Goal: Task Accomplishment & Management: Manage account settings

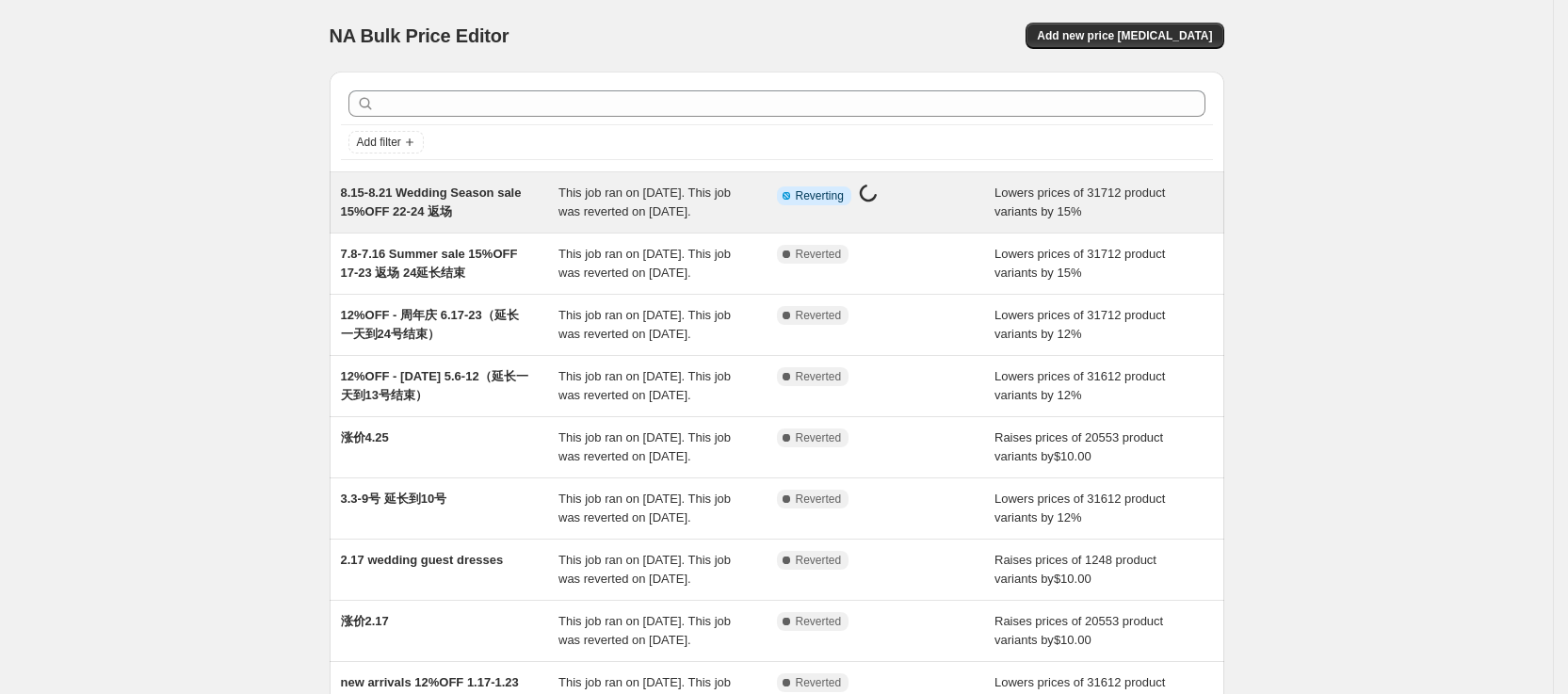
click at [950, 216] on div "Info Partially complete Reverting Price [MEDICAL_DATA] in progress..." at bounding box center [886, 203] width 219 height 38
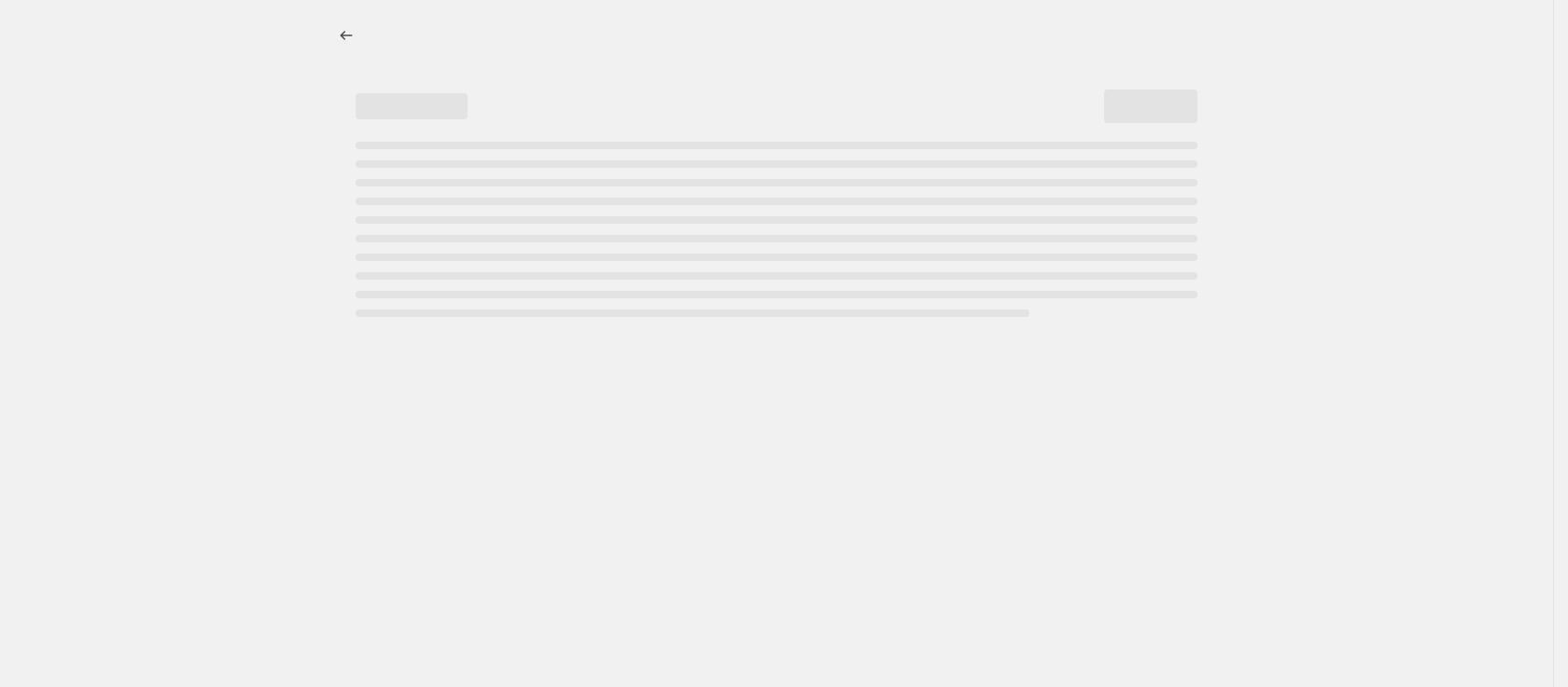
select select "percentage"
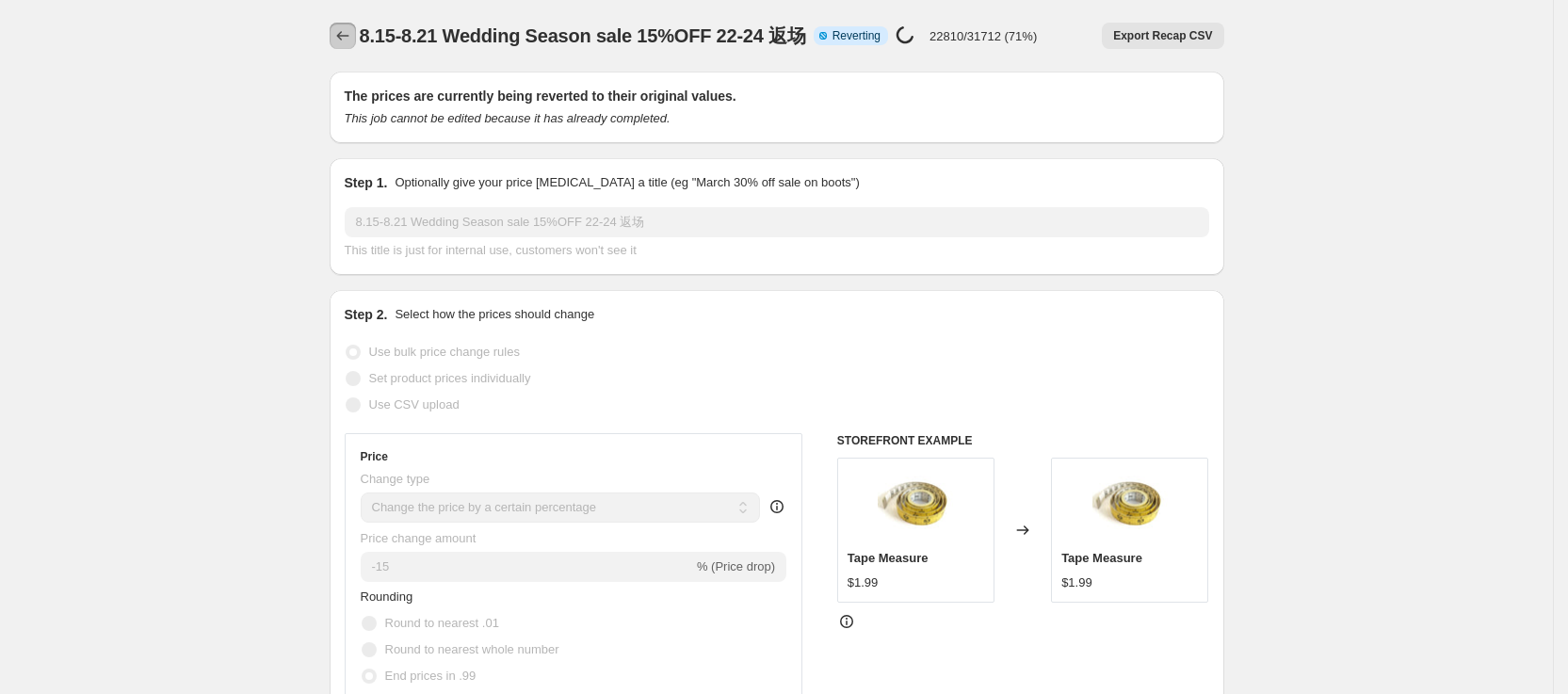
click at [342, 41] on icon "Price change jobs" at bounding box center [343, 36] width 19 height 19
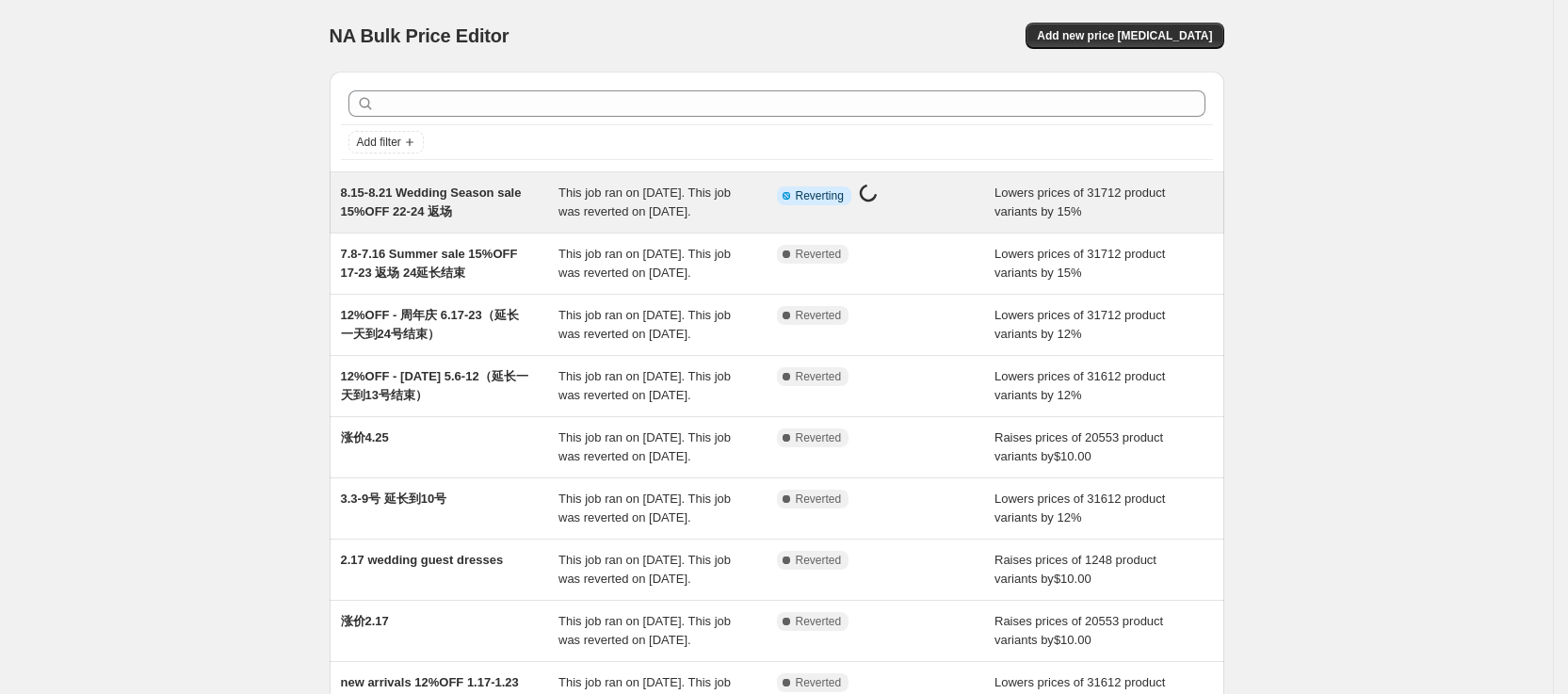
click at [532, 216] on div "8.15-8.21 Wedding Season sale 15%OFF 22-24 返场" at bounding box center [450, 203] width 219 height 38
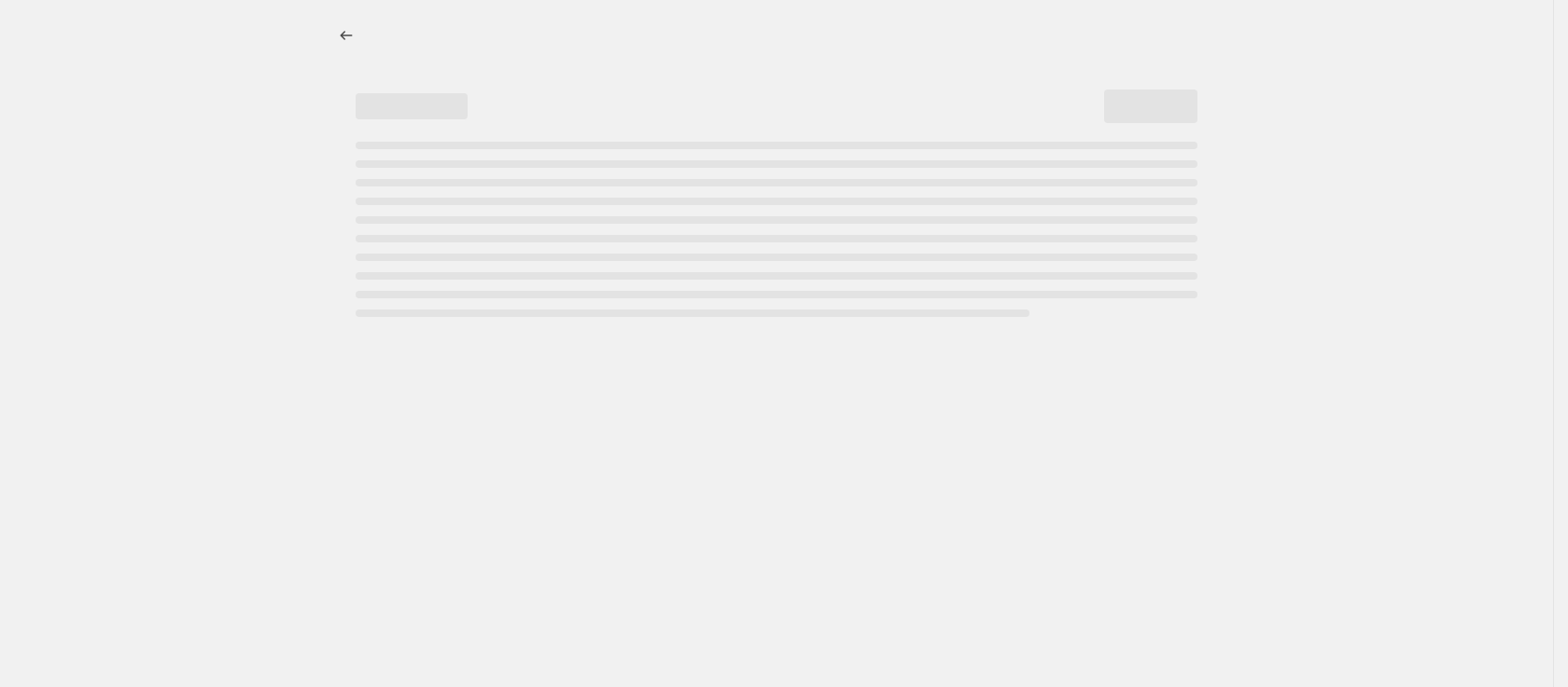
select select "percentage"
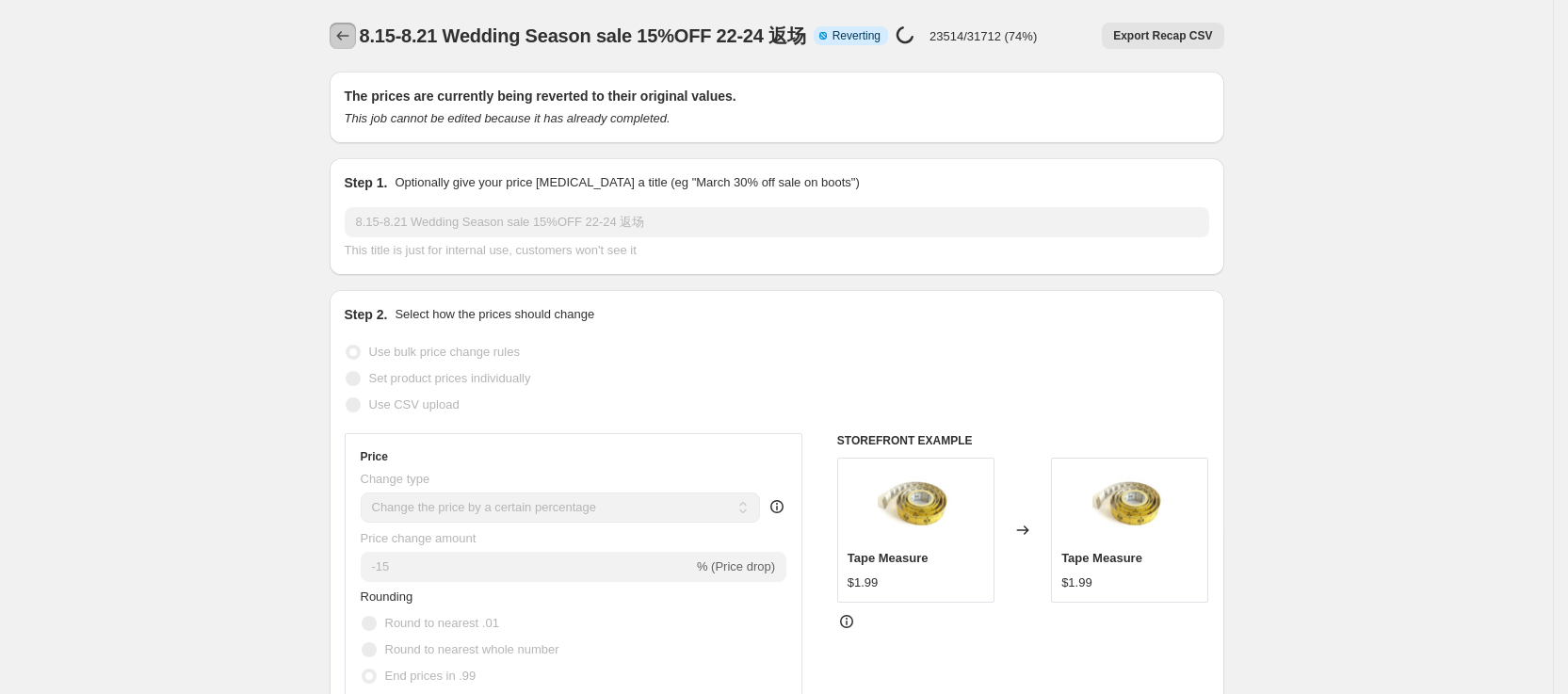
click at [347, 32] on icon "Price change jobs" at bounding box center [343, 36] width 19 height 19
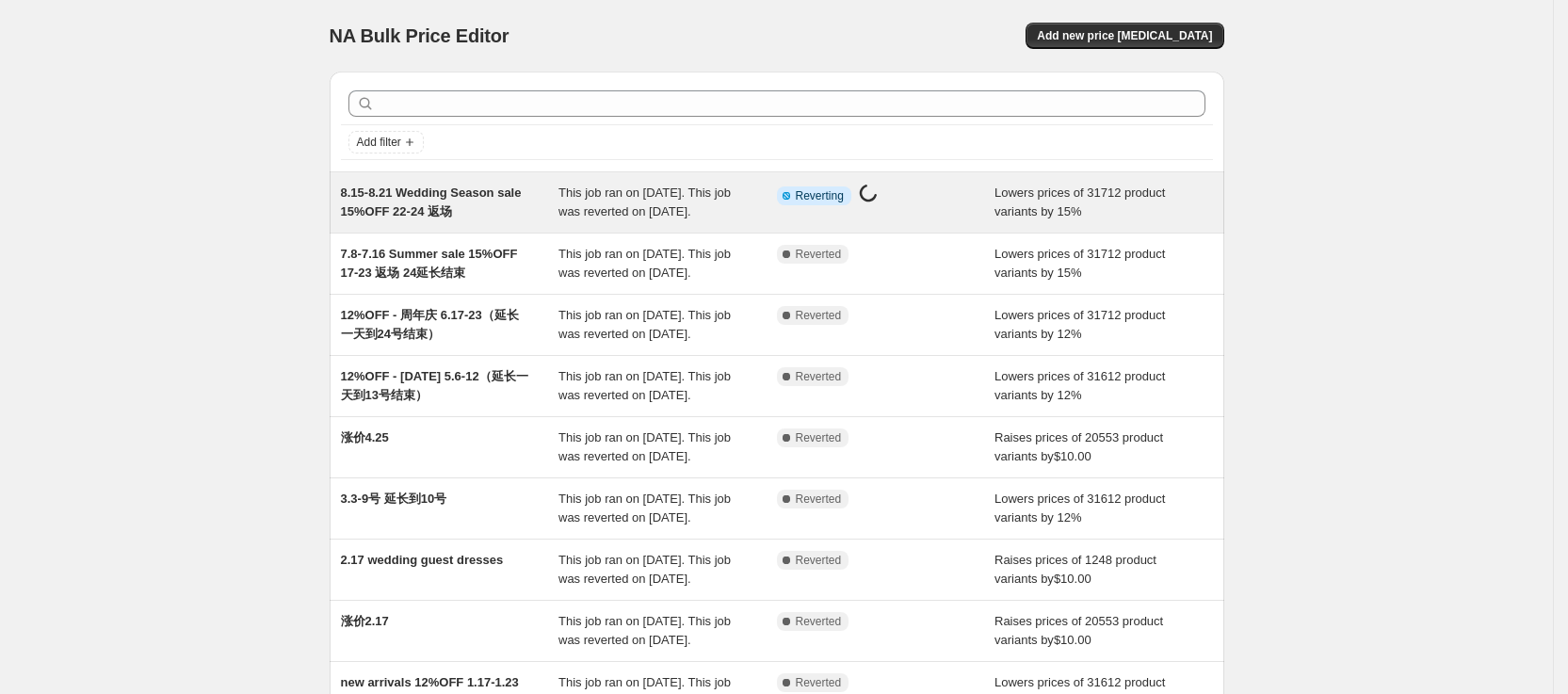
click at [930, 222] on div "Info Partially complete Reverting Price [MEDICAL_DATA] in progress..." at bounding box center [886, 203] width 219 height 38
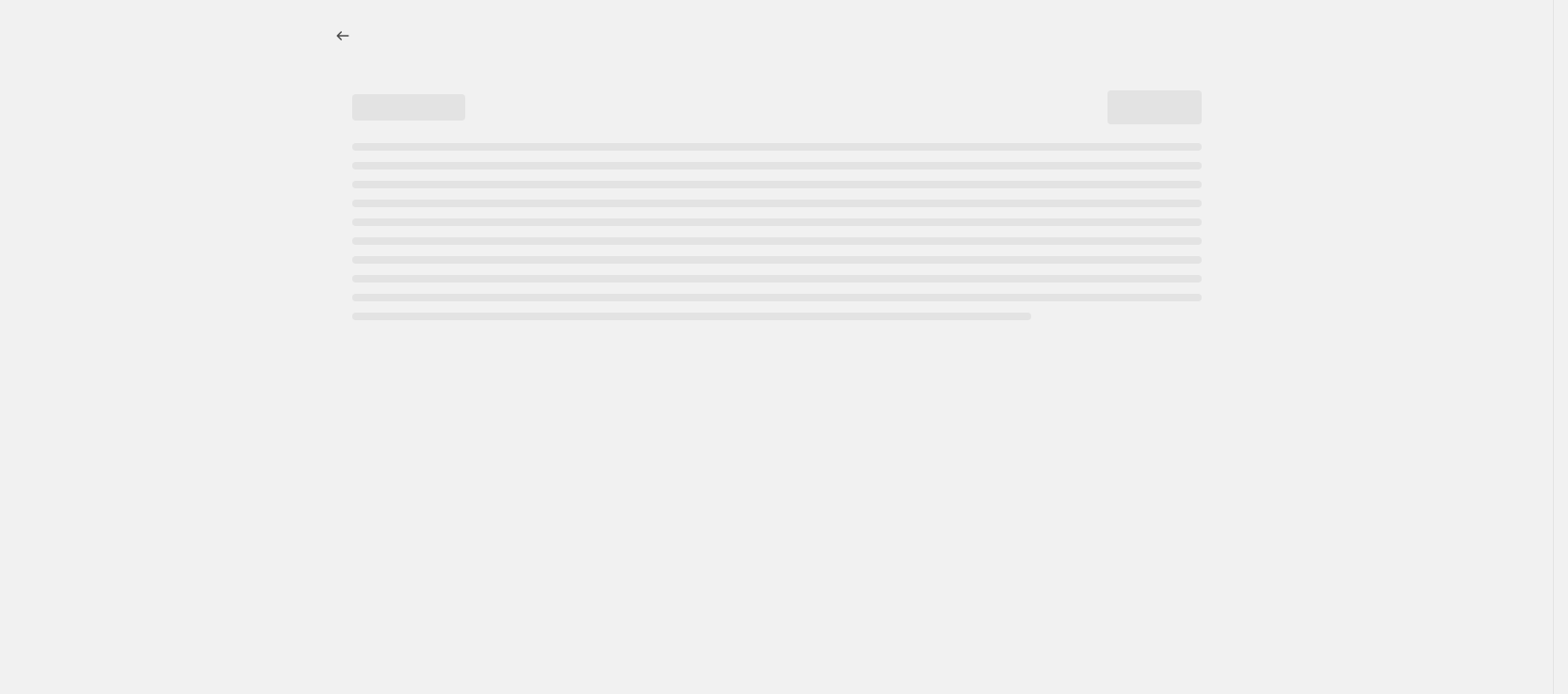
select select "percentage"
